Goal: Register for event/course: Register for event/course

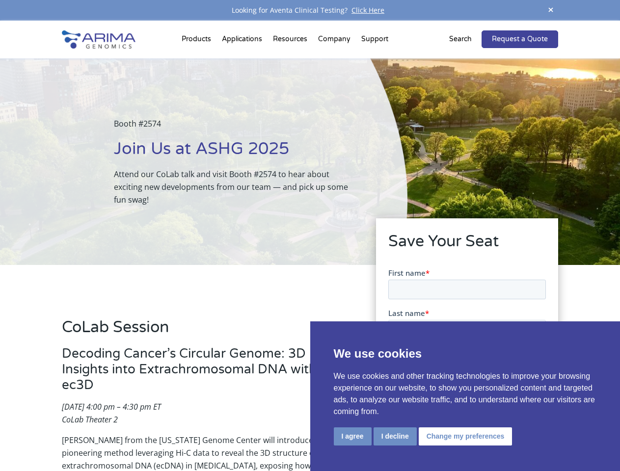
click at [310, 236] on div "Booth #2574 Join Us at ASHG 2025 Attend our CoLab talk and visit Booth #2574 to…" at bounding box center [203, 161] width 407 height 207
click at [352, 436] on button "I agree" at bounding box center [353, 437] width 38 height 18
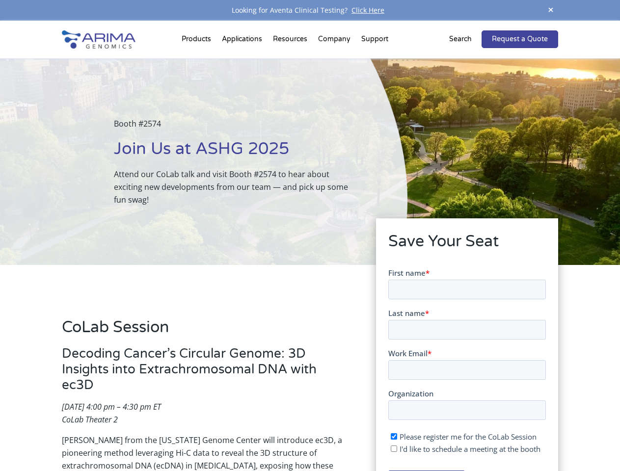
click at [394, 449] on input "I'd like to schedule a meeting at the booth" at bounding box center [393, 448] width 6 height 6
click at [463, 449] on span "I'd like to schedule a meeting at the booth" at bounding box center [469, 449] width 141 height 10
click at [397, 449] on input "I'd like to schedule a meeting at the booth" at bounding box center [393, 448] width 6 height 6
checkbox input "false"
click at [551, 10] on span at bounding box center [550, 10] width 15 height 13
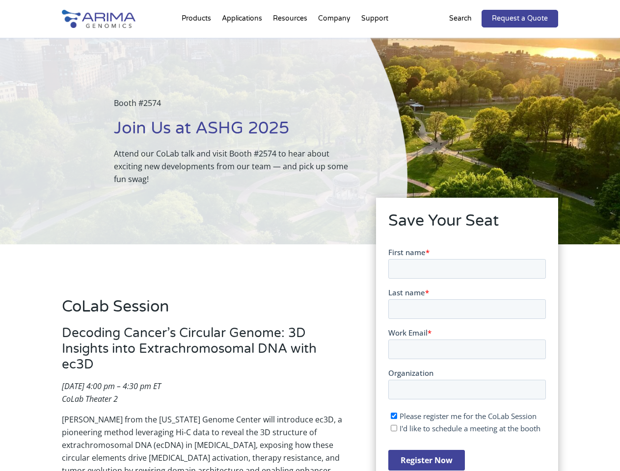
click at [198, 41] on div "Booth #2574 Join Us at ASHG 2025 Attend our CoLab talk and visit Booth #2574 to…" at bounding box center [203, 141] width 407 height 207
click at [291, 41] on div "Booth #2574 Join Us at ASHG 2025 Attend our CoLab talk and visit Booth #2574 to…" at bounding box center [203, 141] width 407 height 207
click at [335, 41] on div "Booth #2574 Join Us at ASHG 2025 Attend our CoLab talk and visit Booth #2574 to…" at bounding box center [203, 141] width 407 height 207
click at [375, 41] on div "Booth #2574 Join Us at ASHG 2025 Attend our CoLab talk and visit Booth #2574 to…" at bounding box center [203, 141] width 407 height 207
